Goal: Complete application form: Complete application form

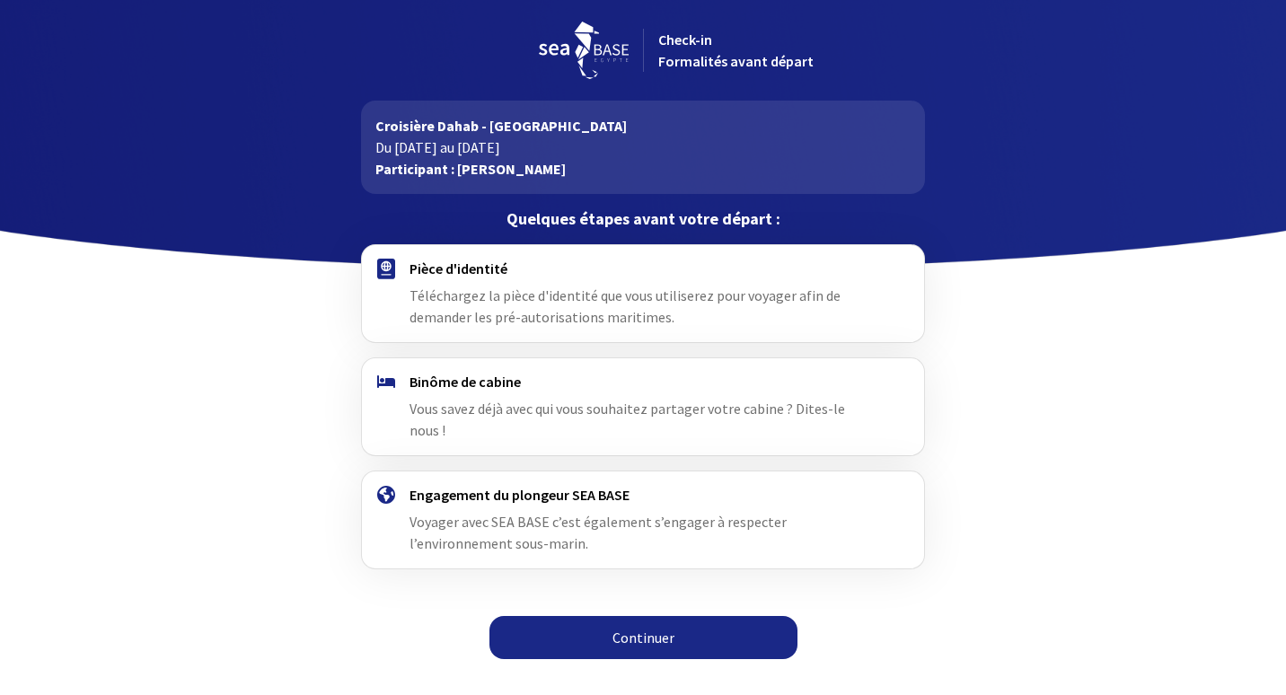
click at [586, 295] on span "Téléchargez la pièce d'identité que vous utiliserez pour voyager afin de demand…" at bounding box center [625, 306] width 431 height 40
click at [657, 616] on link "Continuer" at bounding box center [643, 637] width 308 height 43
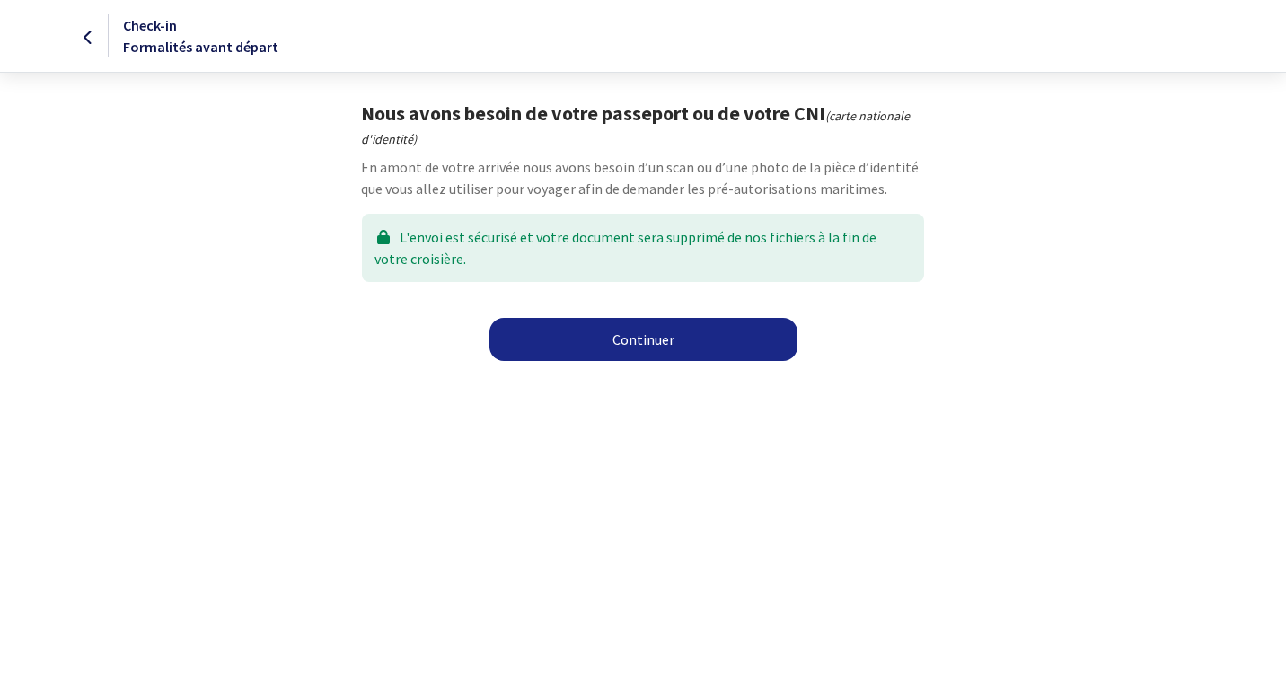
click at [639, 341] on link "Continuer" at bounding box center [643, 339] width 308 height 43
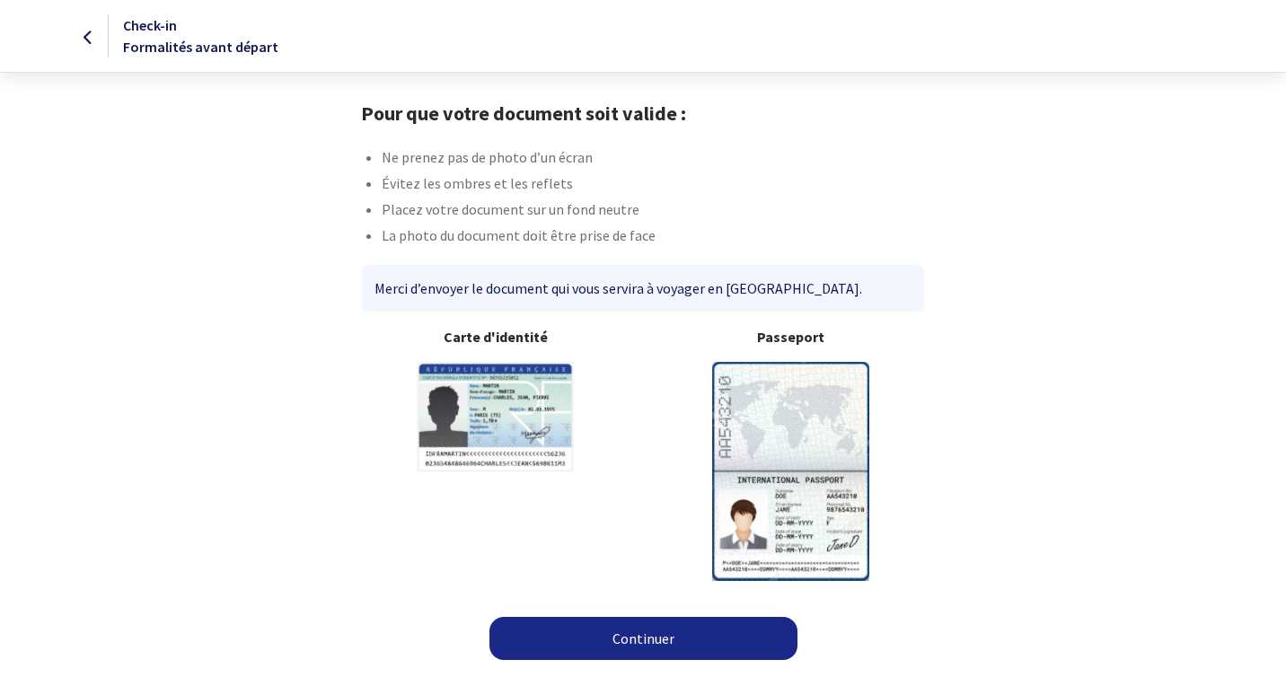
click at [642, 639] on link "Continuer" at bounding box center [643, 638] width 308 height 43
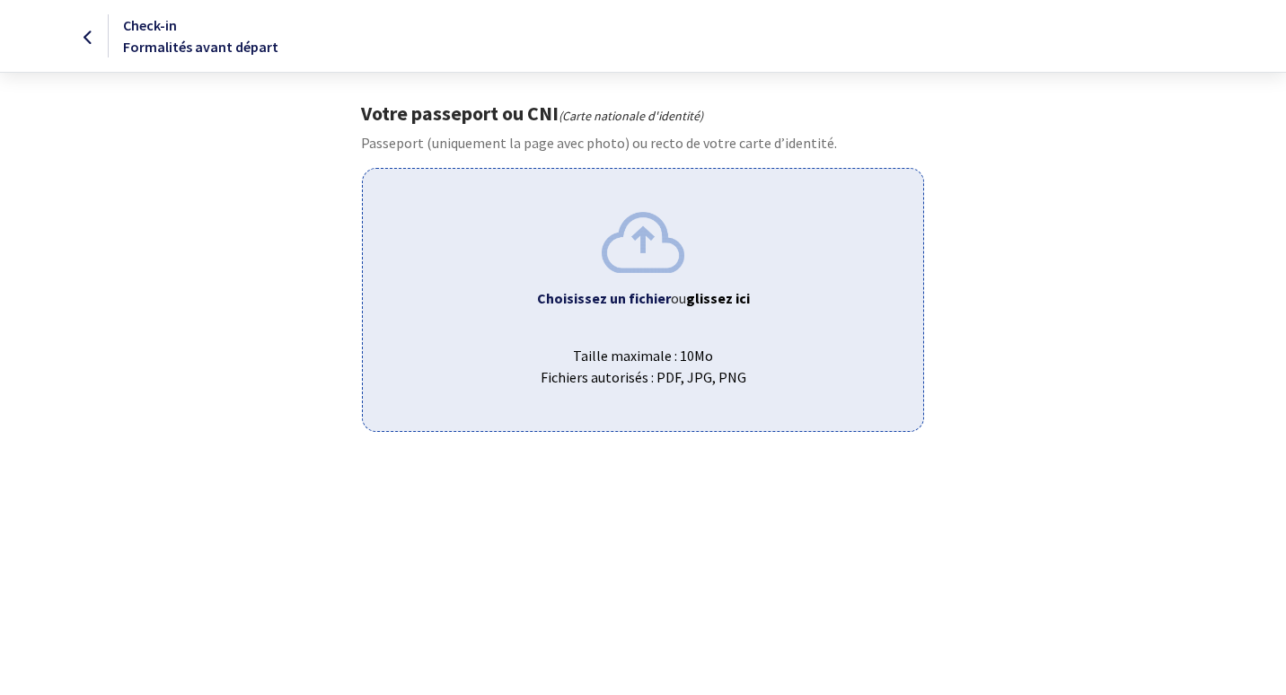
click at [639, 243] on img at bounding box center [643, 242] width 83 height 60
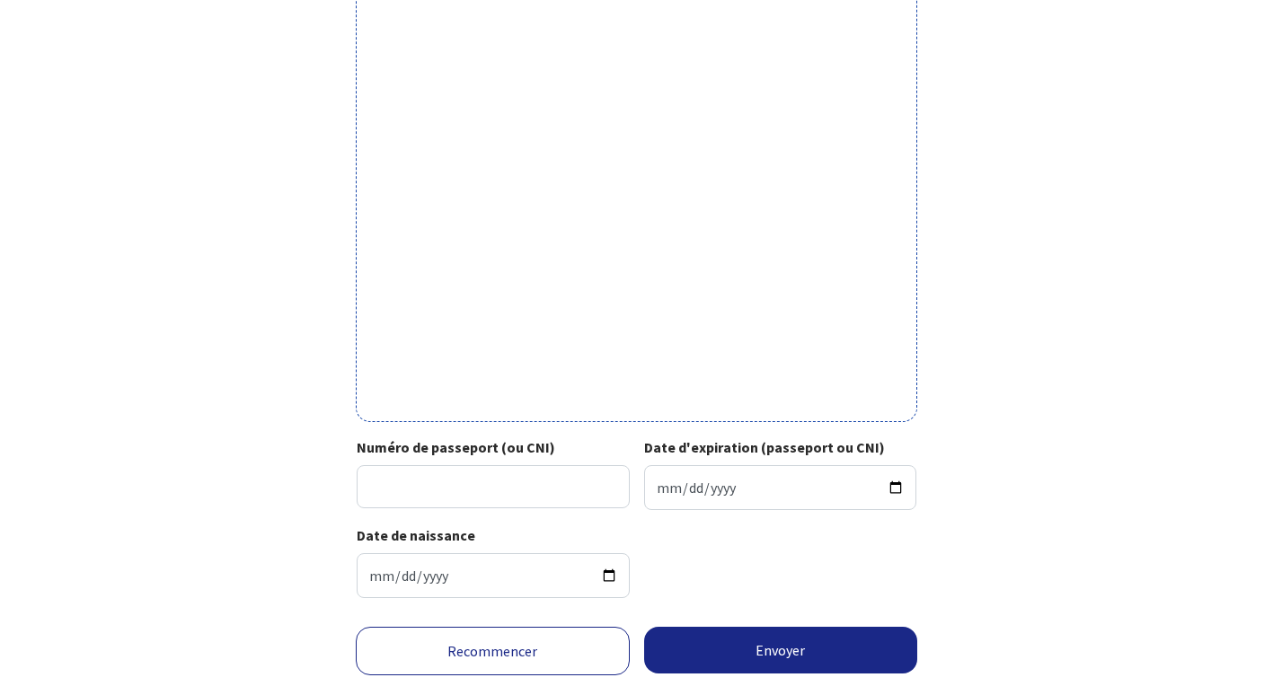
scroll to position [464, 0]
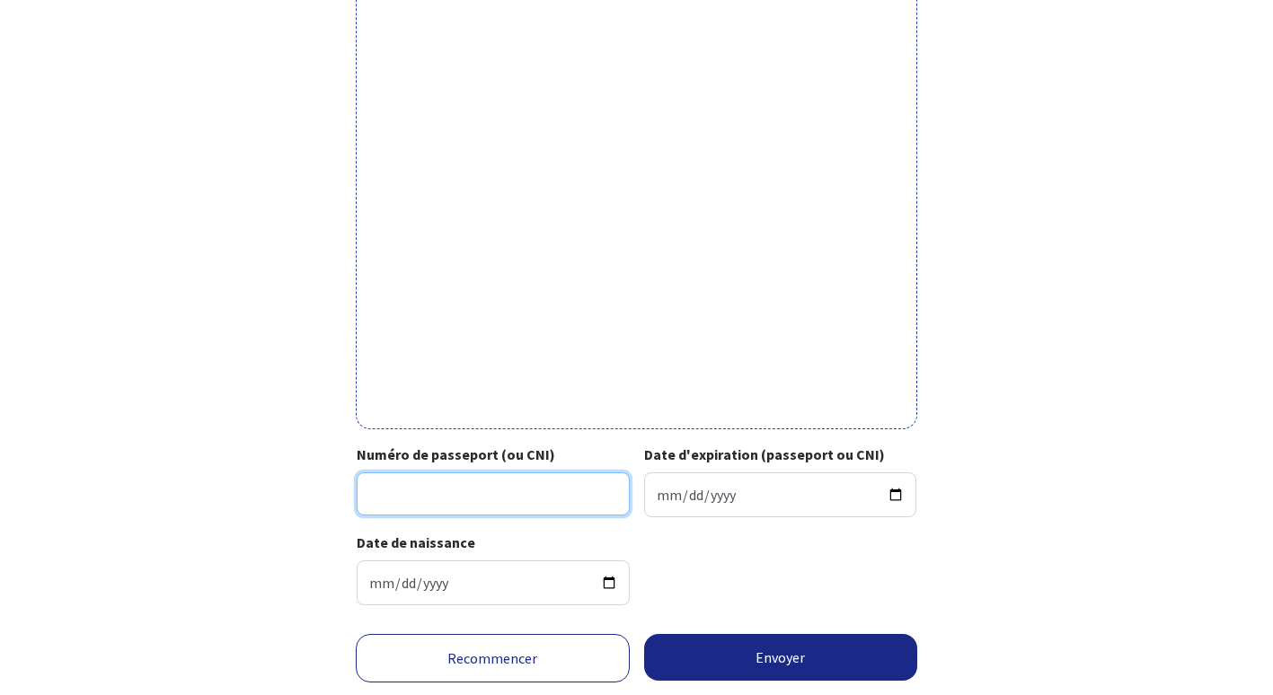
click at [456, 489] on input "Numéro de passeport (ou CNI)" at bounding box center [493, 493] width 273 height 43
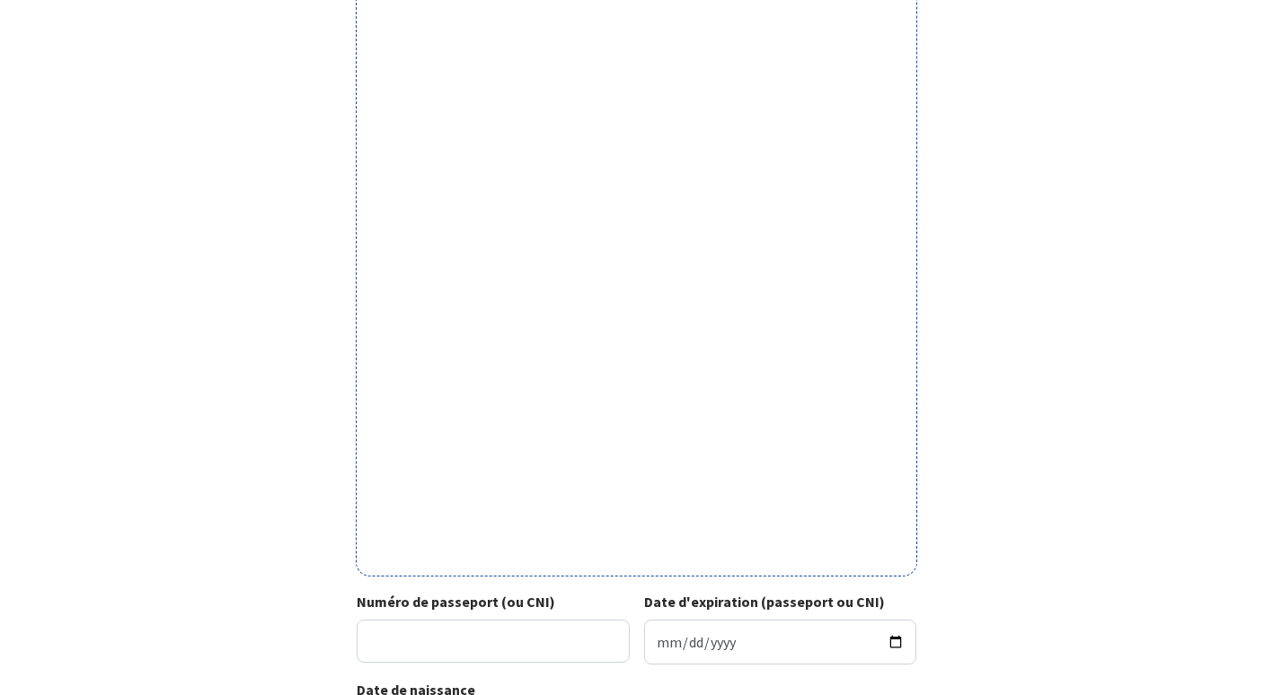
scroll to position [317, 0]
click at [454, 632] on input "Numéro de passeport (ou CNI)" at bounding box center [493, 641] width 273 height 43
type input "16DA97969"
click at [668, 648] on input "Date d'expiration (passeport ou CNI)" at bounding box center [780, 642] width 273 height 45
type input "2026-10-23"
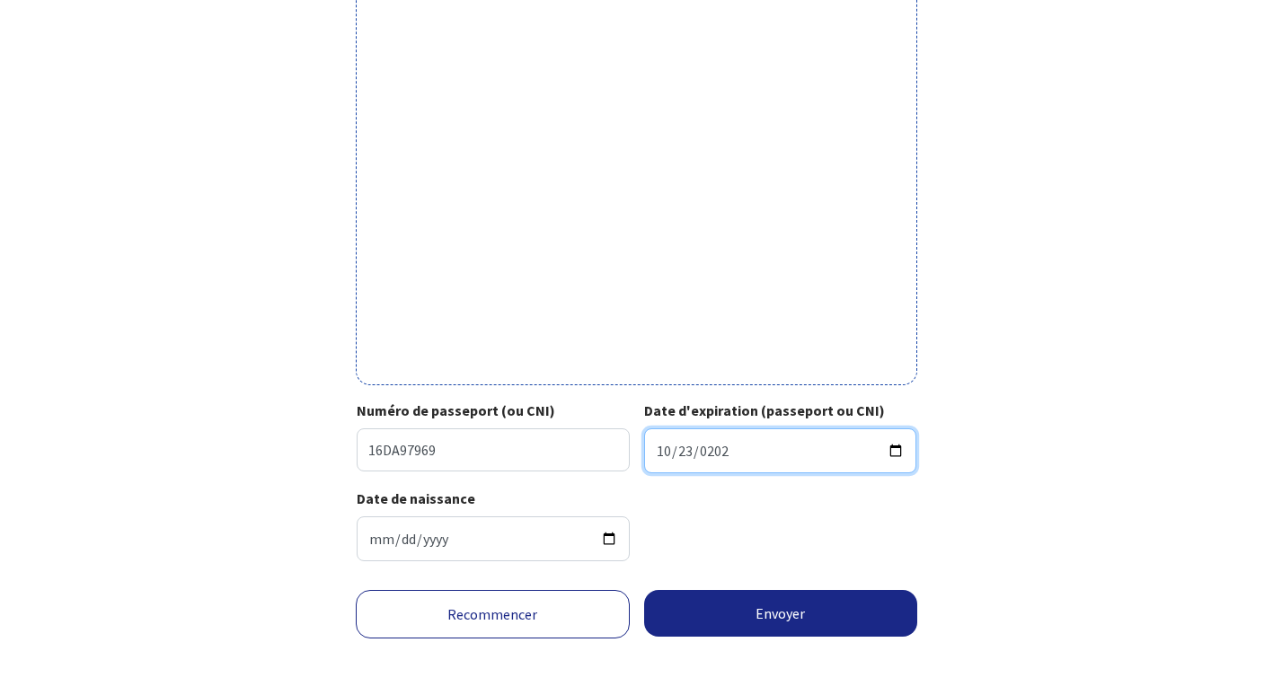
scroll to position [517, 0]
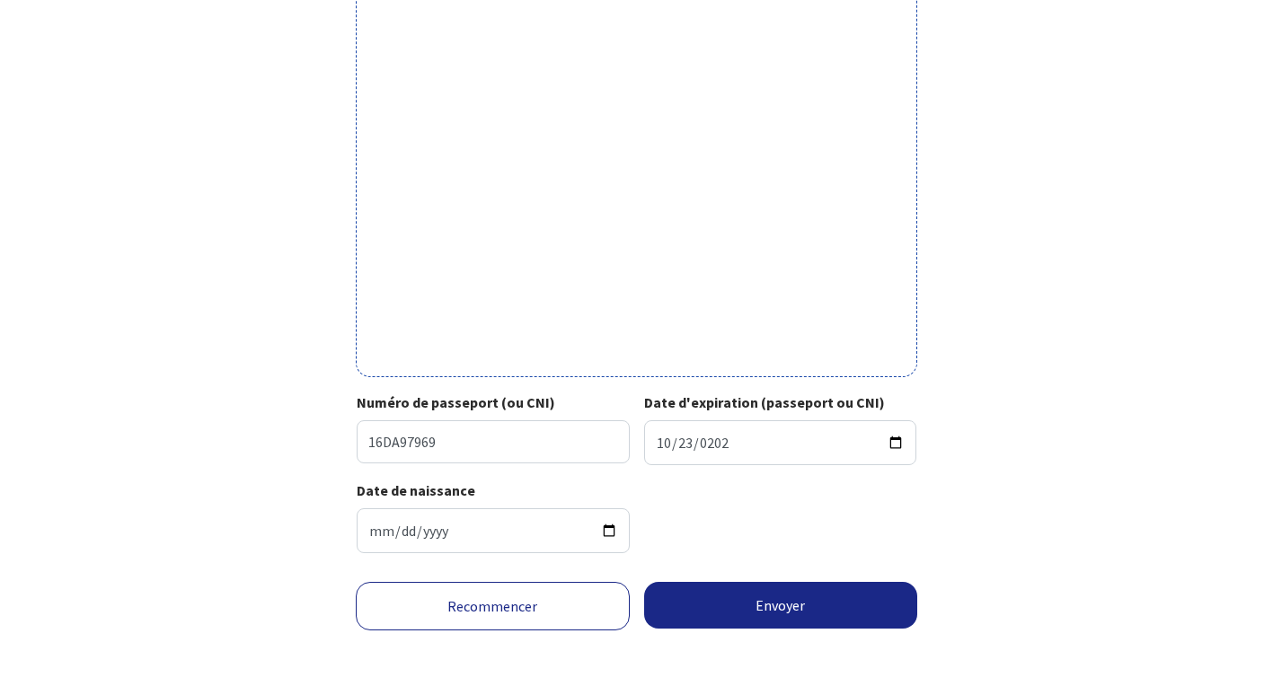
click at [823, 604] on button "Envoyer" at bounding box center [781, 605] width 274 height 47
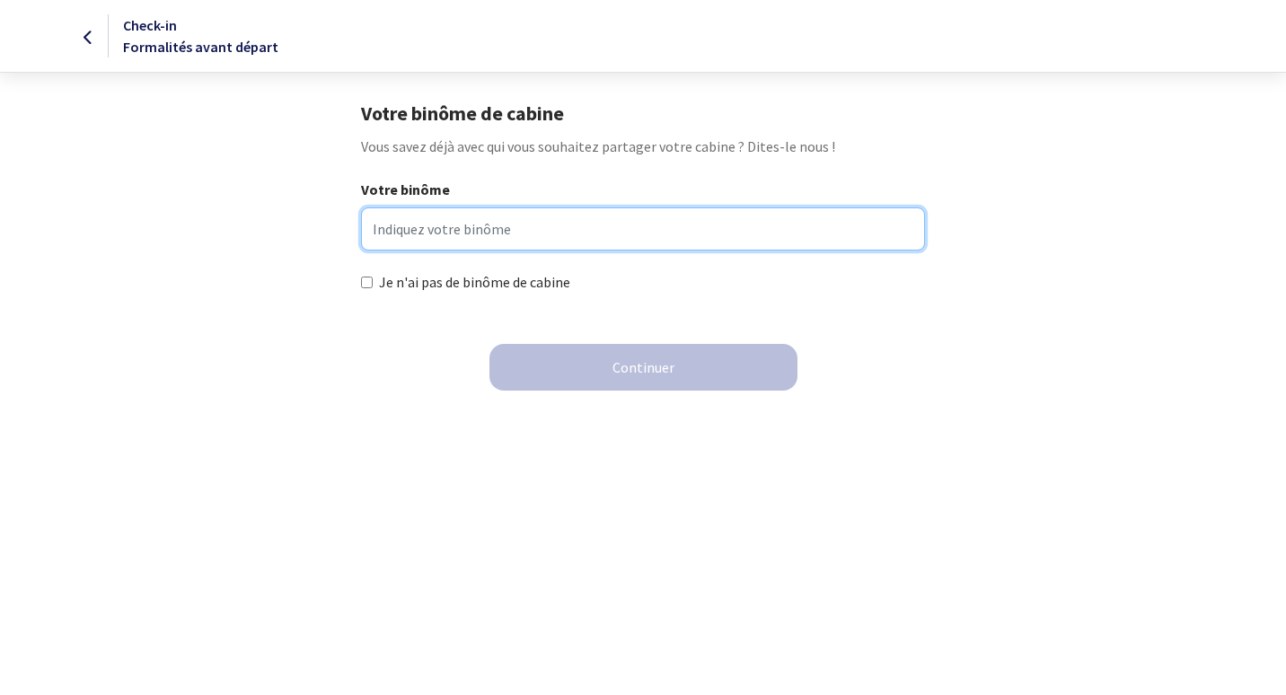
click at [421, 222] on input "Votre binôme" at bounding box center [642, 228] width 563 height 43
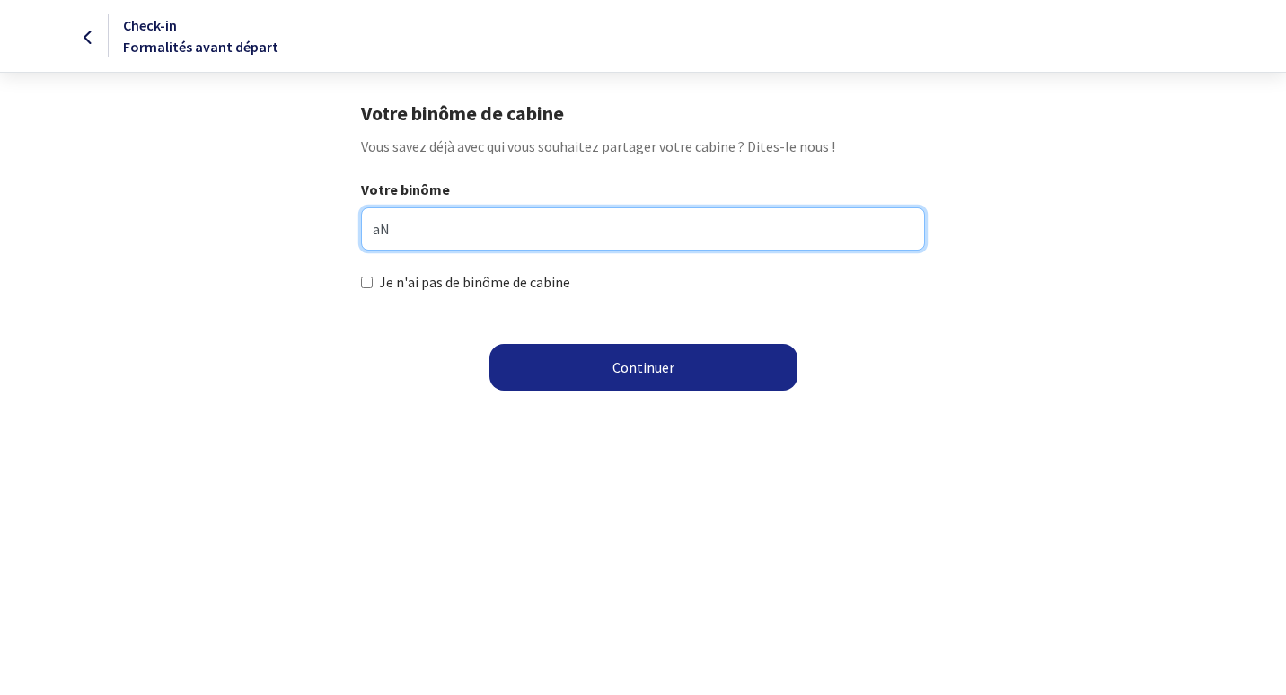
type input "a"
type input "Antonio LOPEZ"
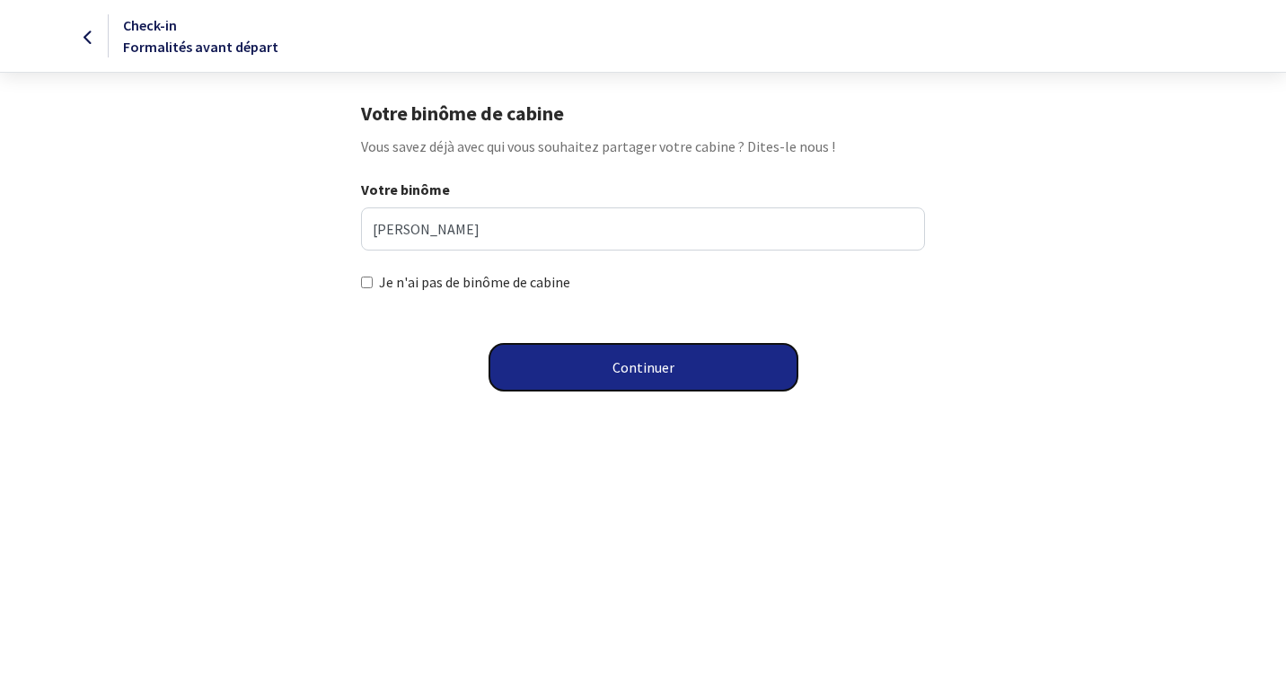
click at [655, 367] on button "Continuer" at bounding box center [643, 367] width 308 height 47
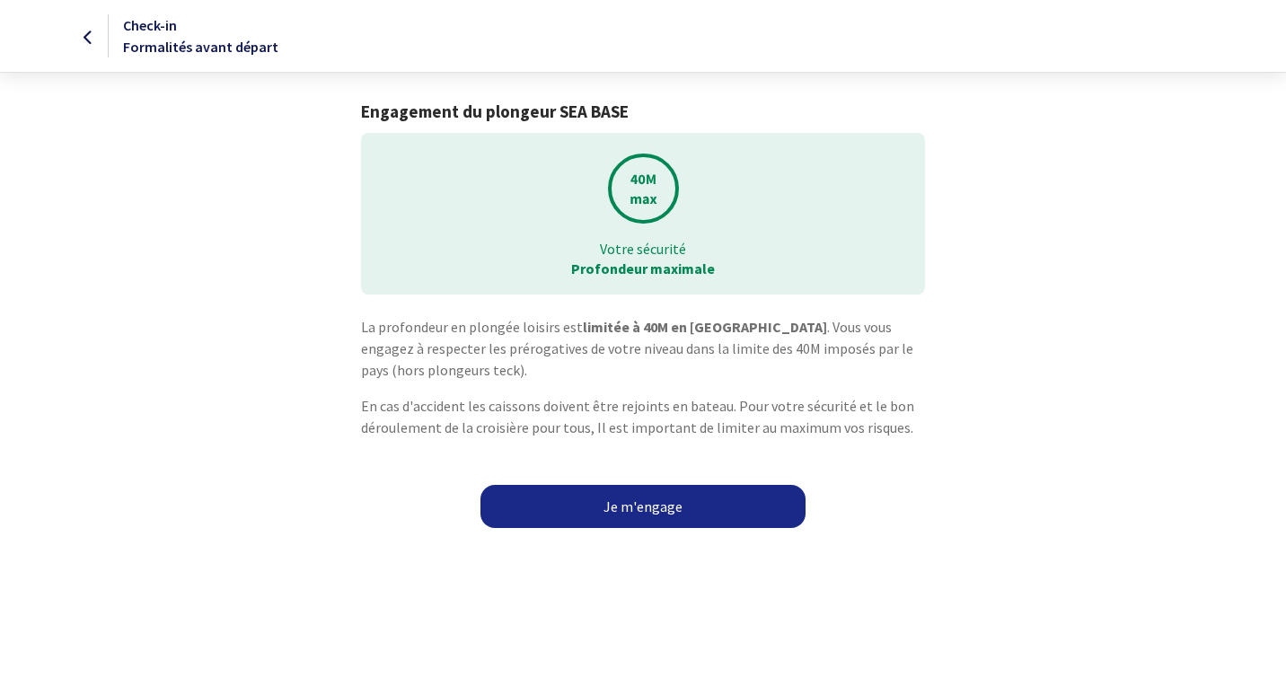
click at [639, 512] on link "Je m'engage" at bounding box center [642, 506] width 325 height 43
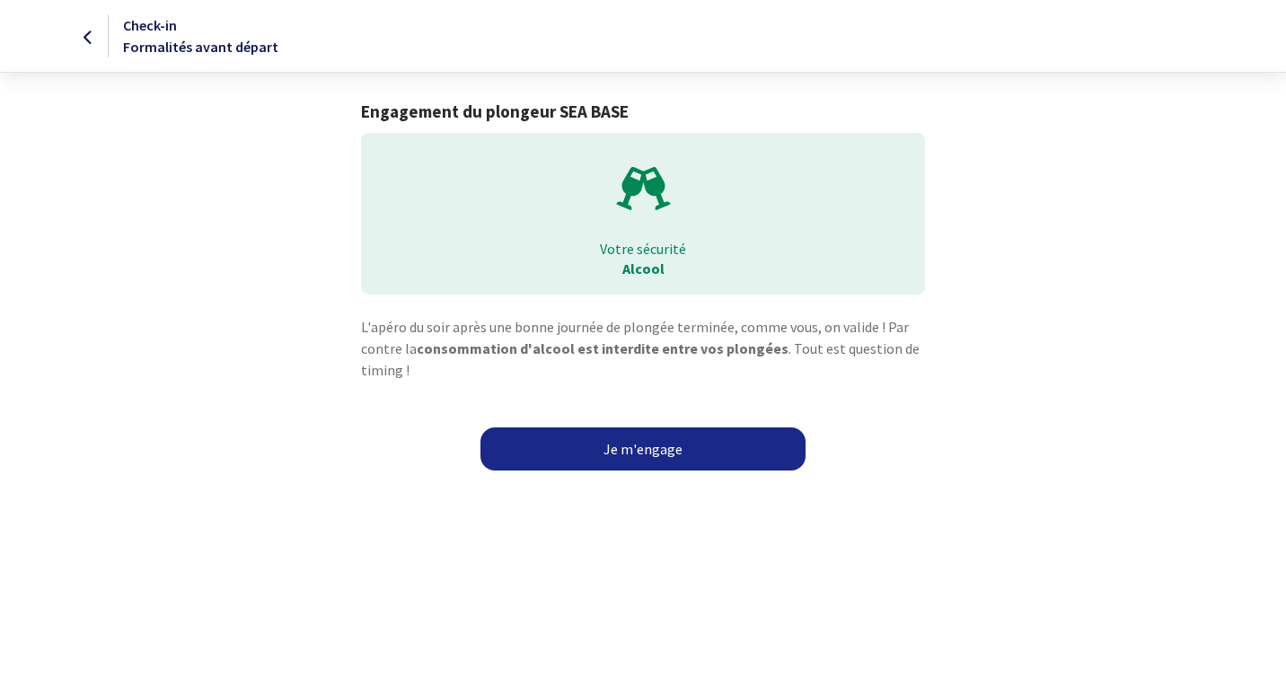
click at [642, 448] on link "Je m'engage" at bounding box center [642, 448] width 325 height 43
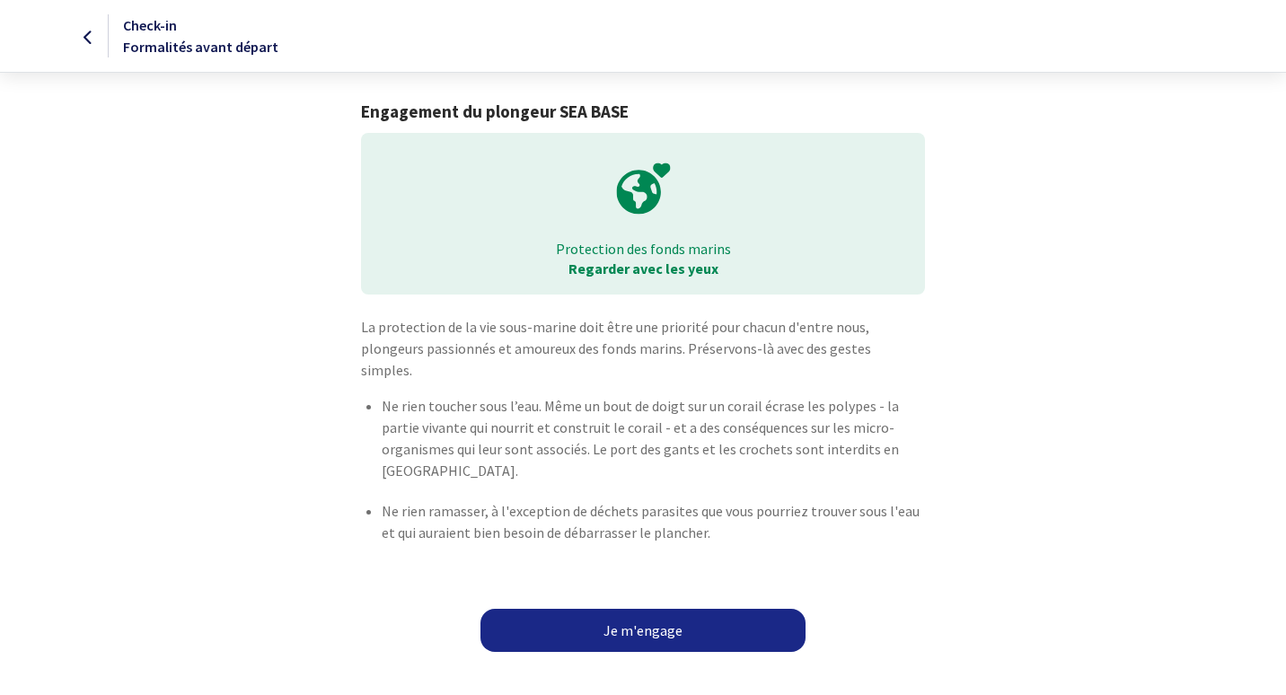
click at [632, 611] on link "Je m'engage" at bounding box center [642, 630] width 325 height 43
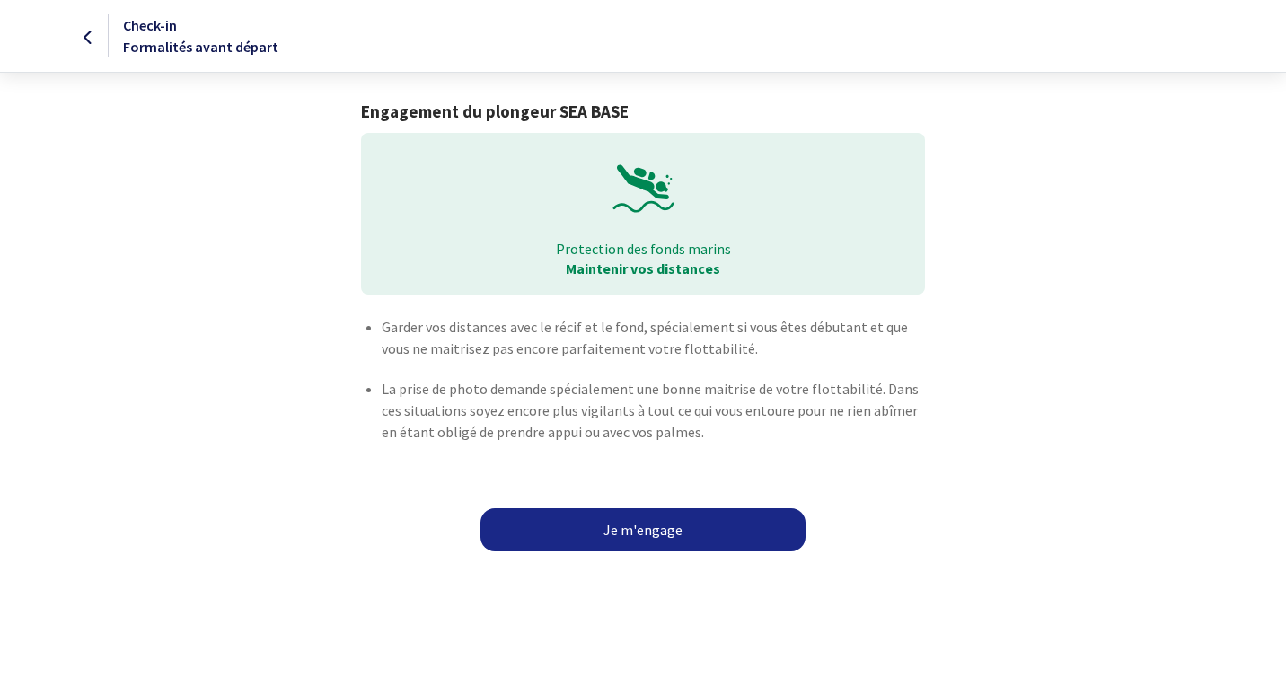
click at [652, 532] on link "Je m'engage" at bounding box center [642, 529] width 325 height 43
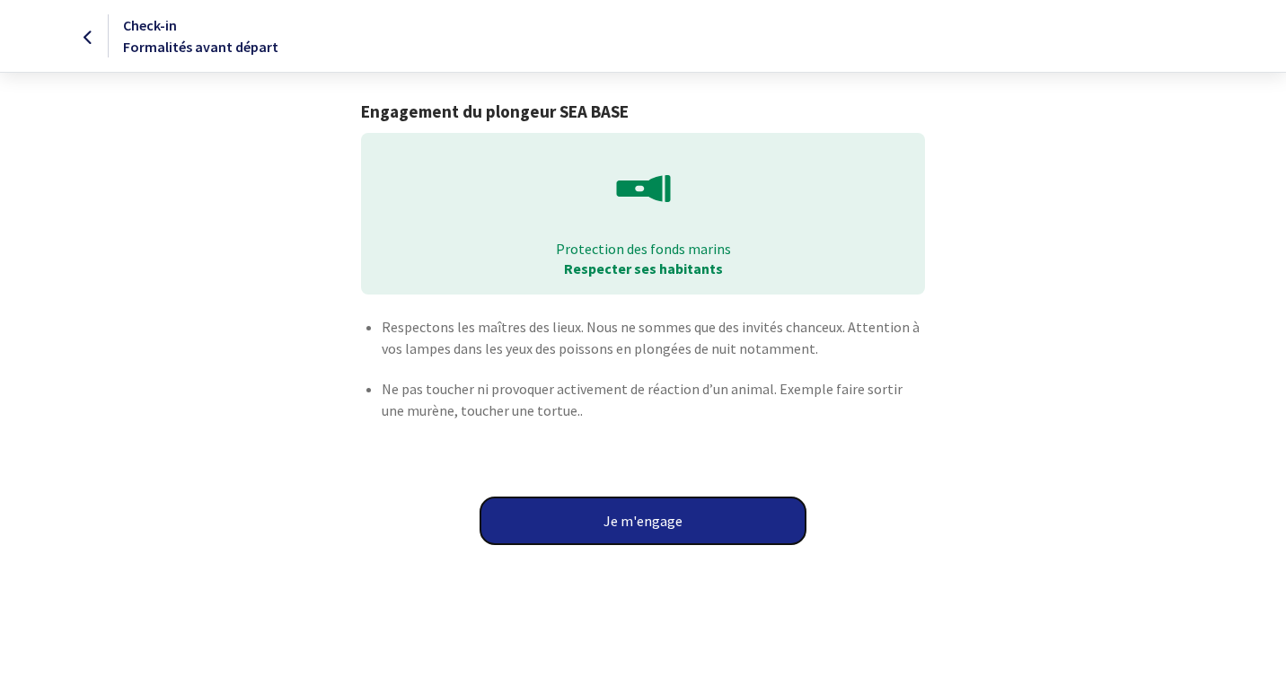
click at [647, 511] on button "Je m'engage" at bounding box center [642, 521] width 325 height 47
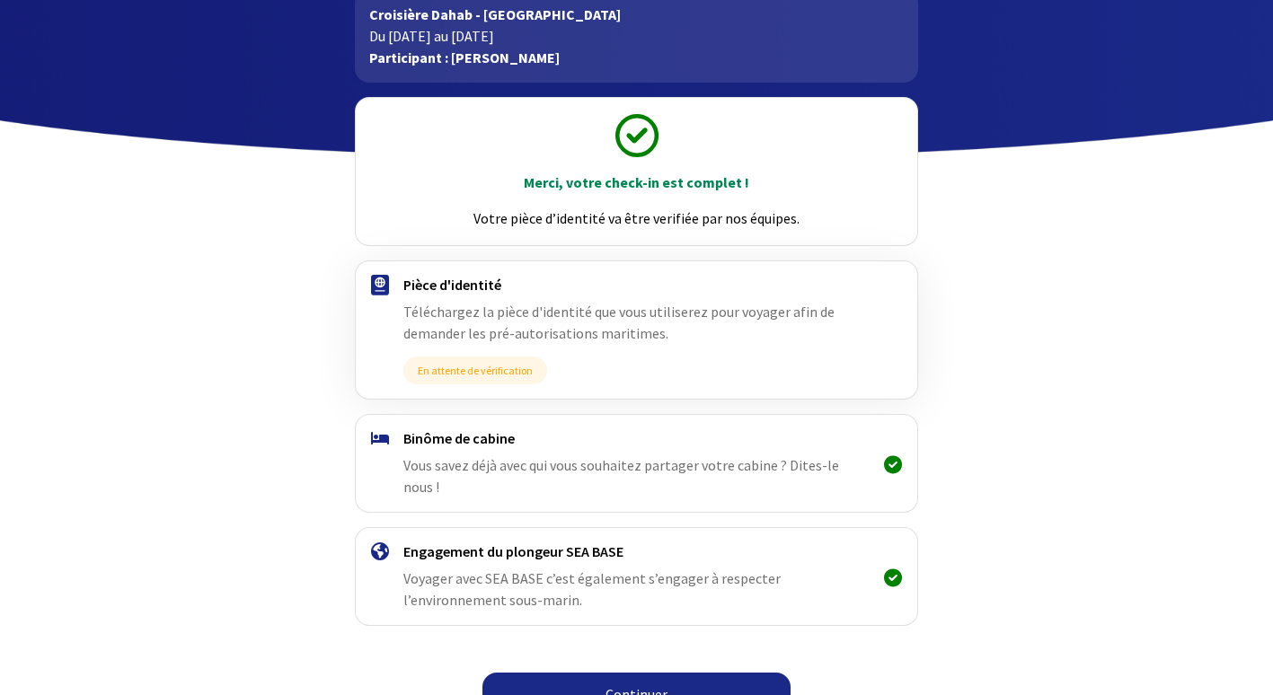
scroll to position [121, 0]
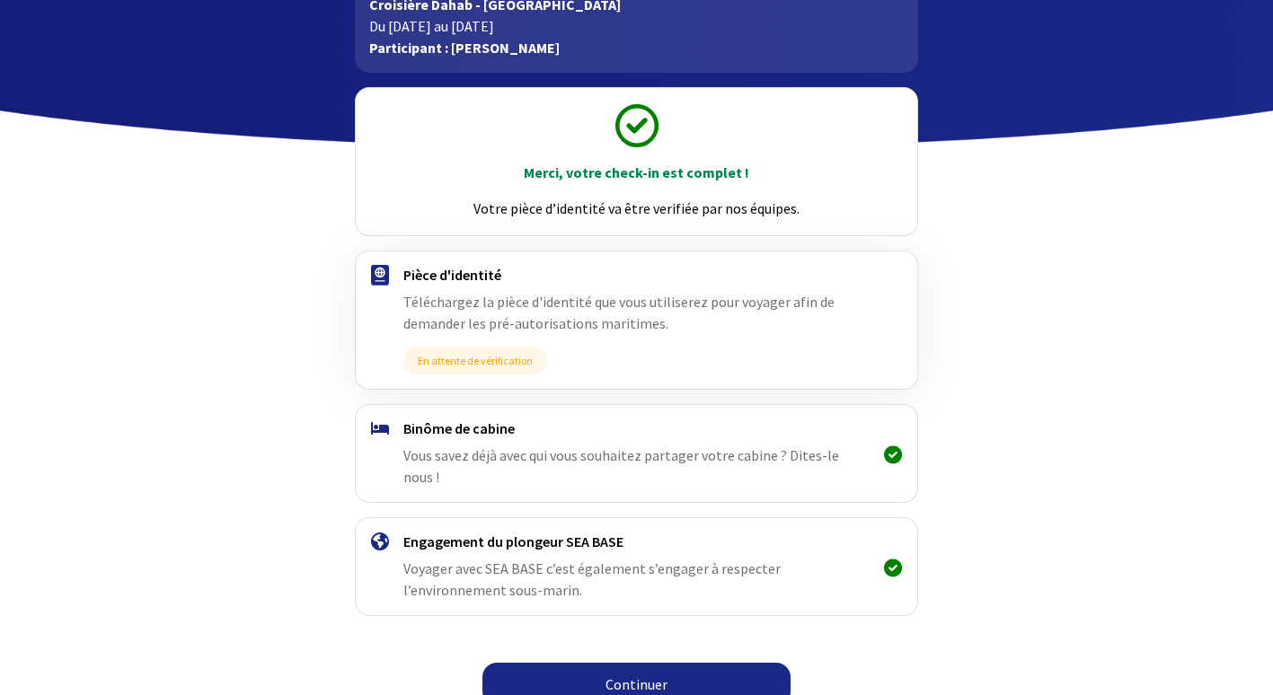
click at [579, 663] on link "Continuer" at bounding box center [636, 684] width 308 height 43
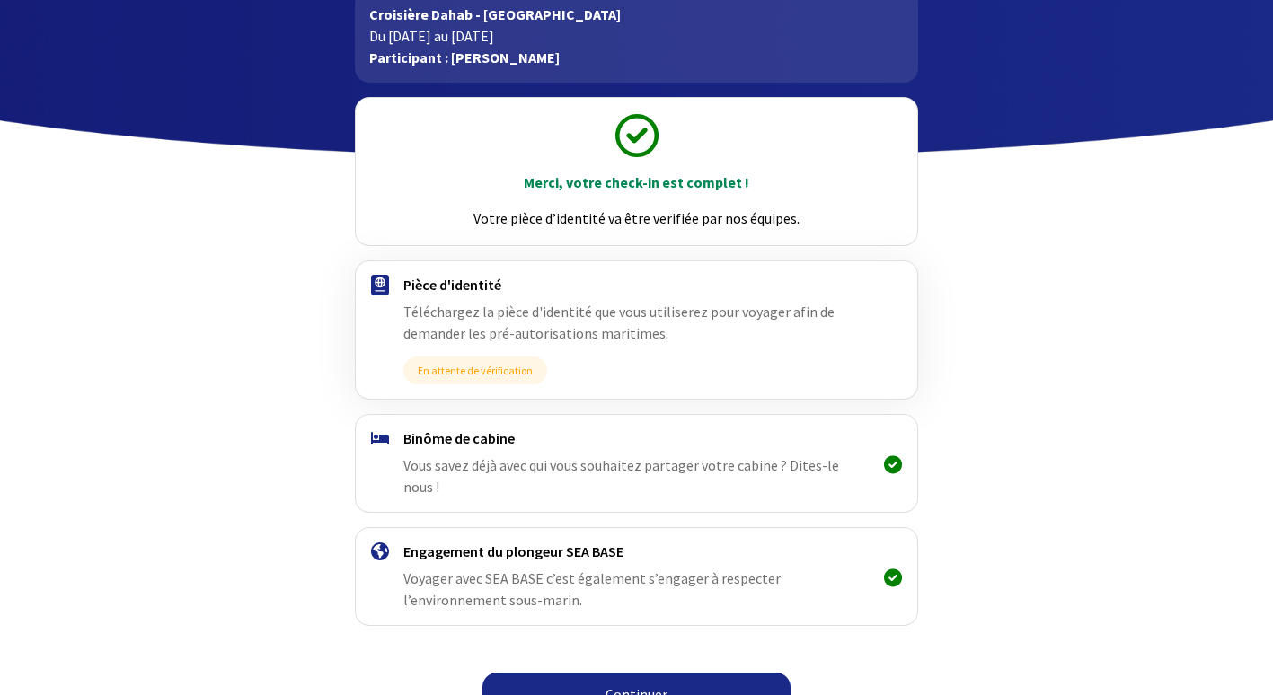
scroll to position [121, 0]
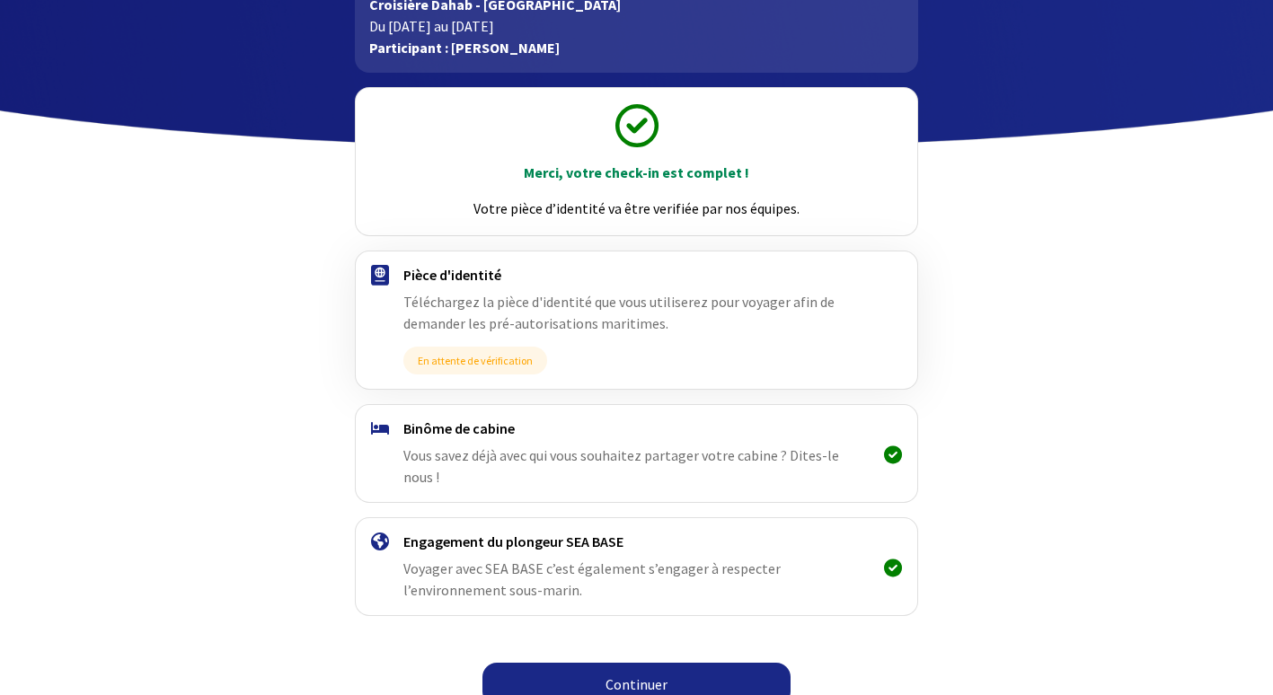
click at [663, 663] on link "Continuer" at bounding box center [636, 684] width 308 height 43
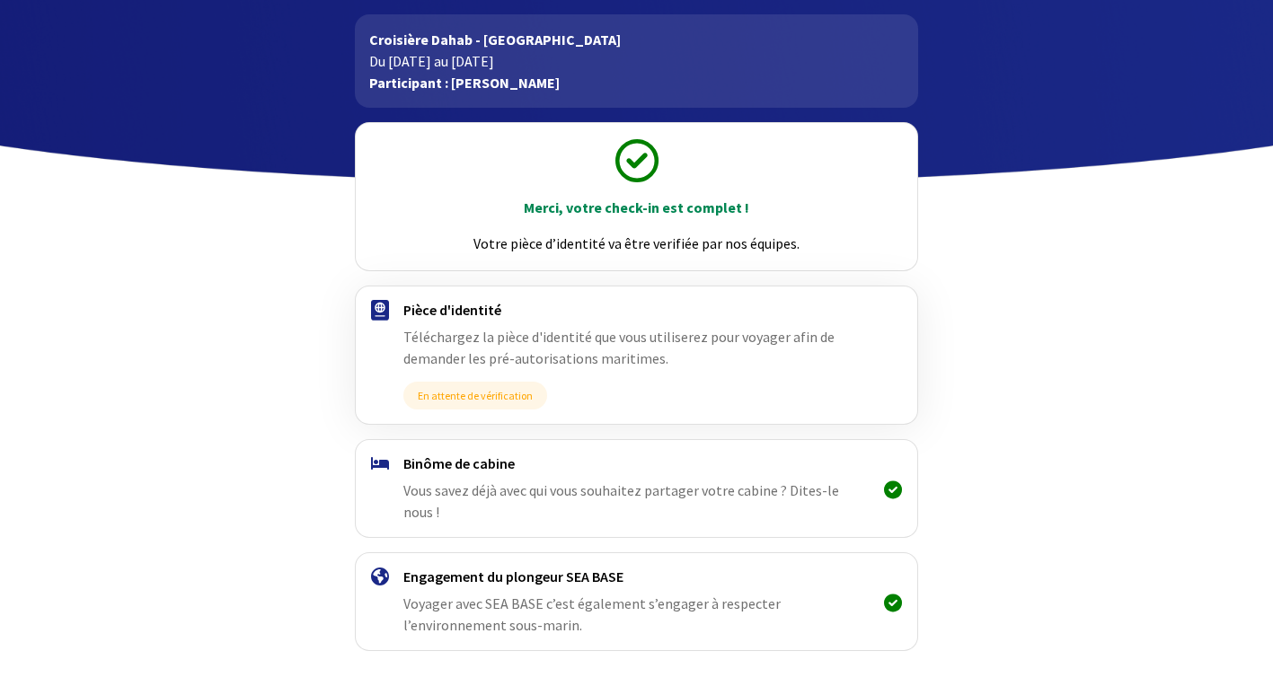
scroll to position [121, 0]
